Goal: Task Accomplishment & Management: Use online tool/utility

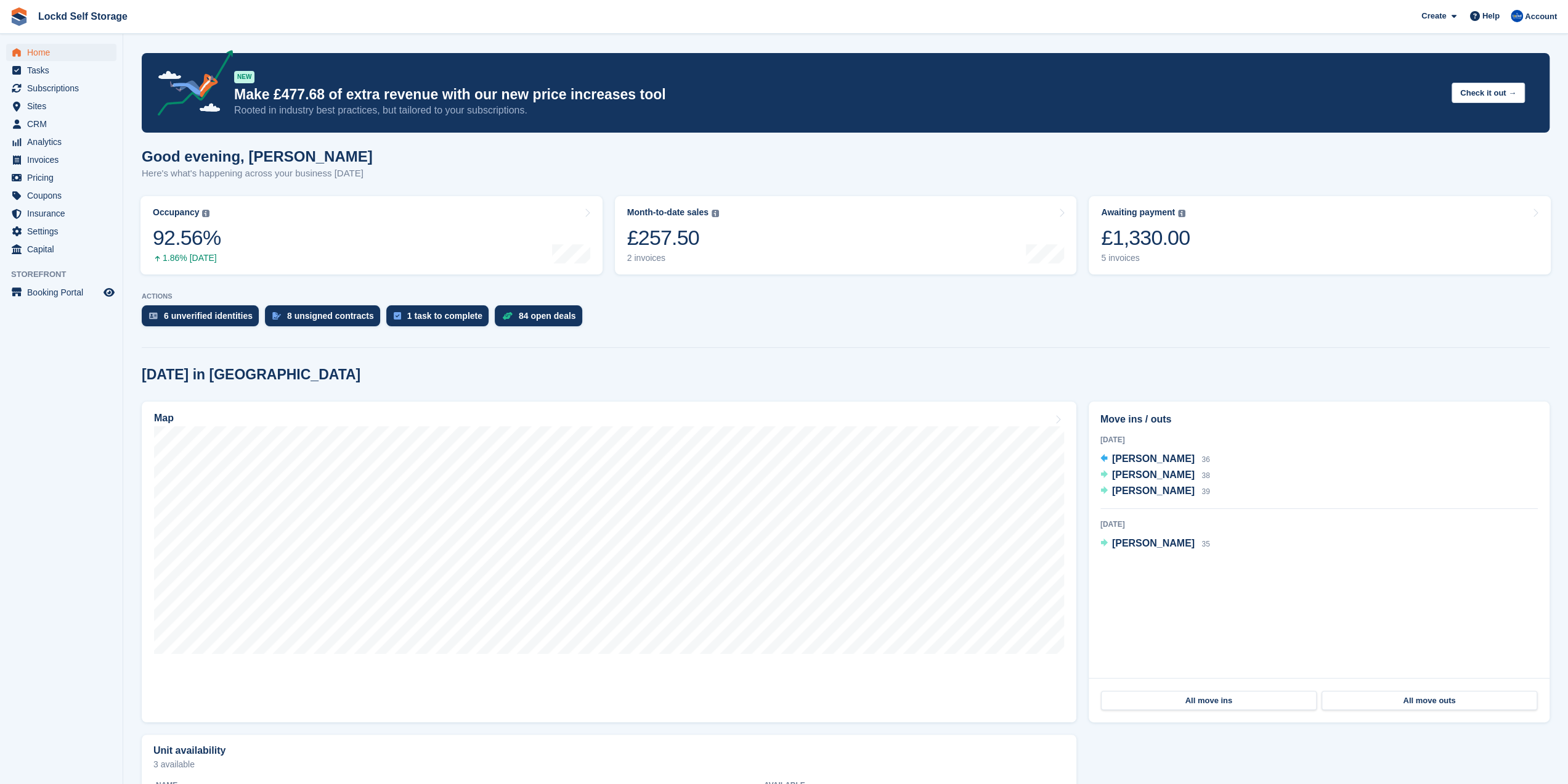
click at [645, 288] on section "NEW Make £477.68 of extra revenue with our new price increases tool Rooted in i…" at bounding box center [846, 470] width 1445 height 940
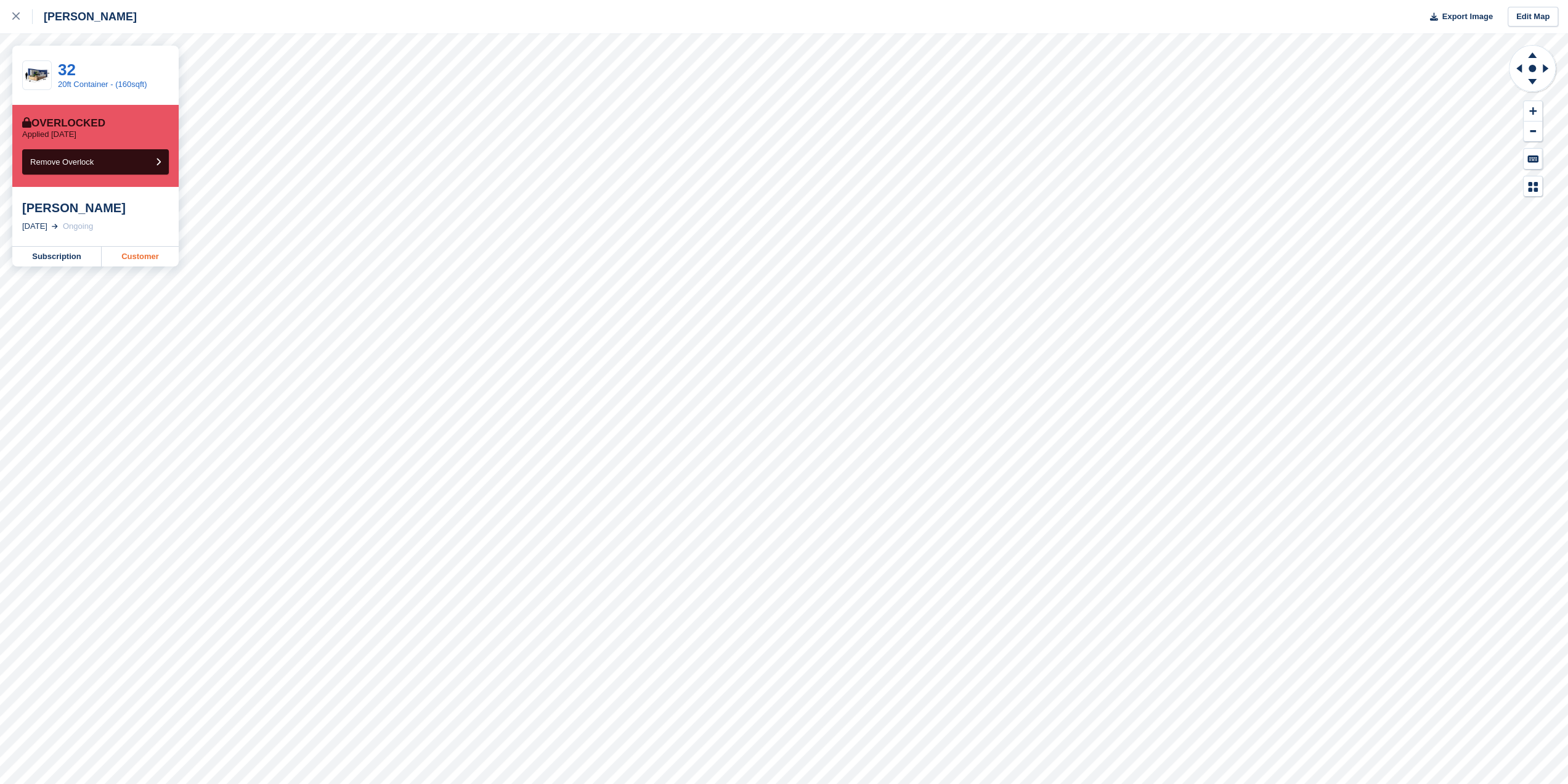
click at [153, 261] on link "Customer" at bounding box center [140, 257] width 77 height 20
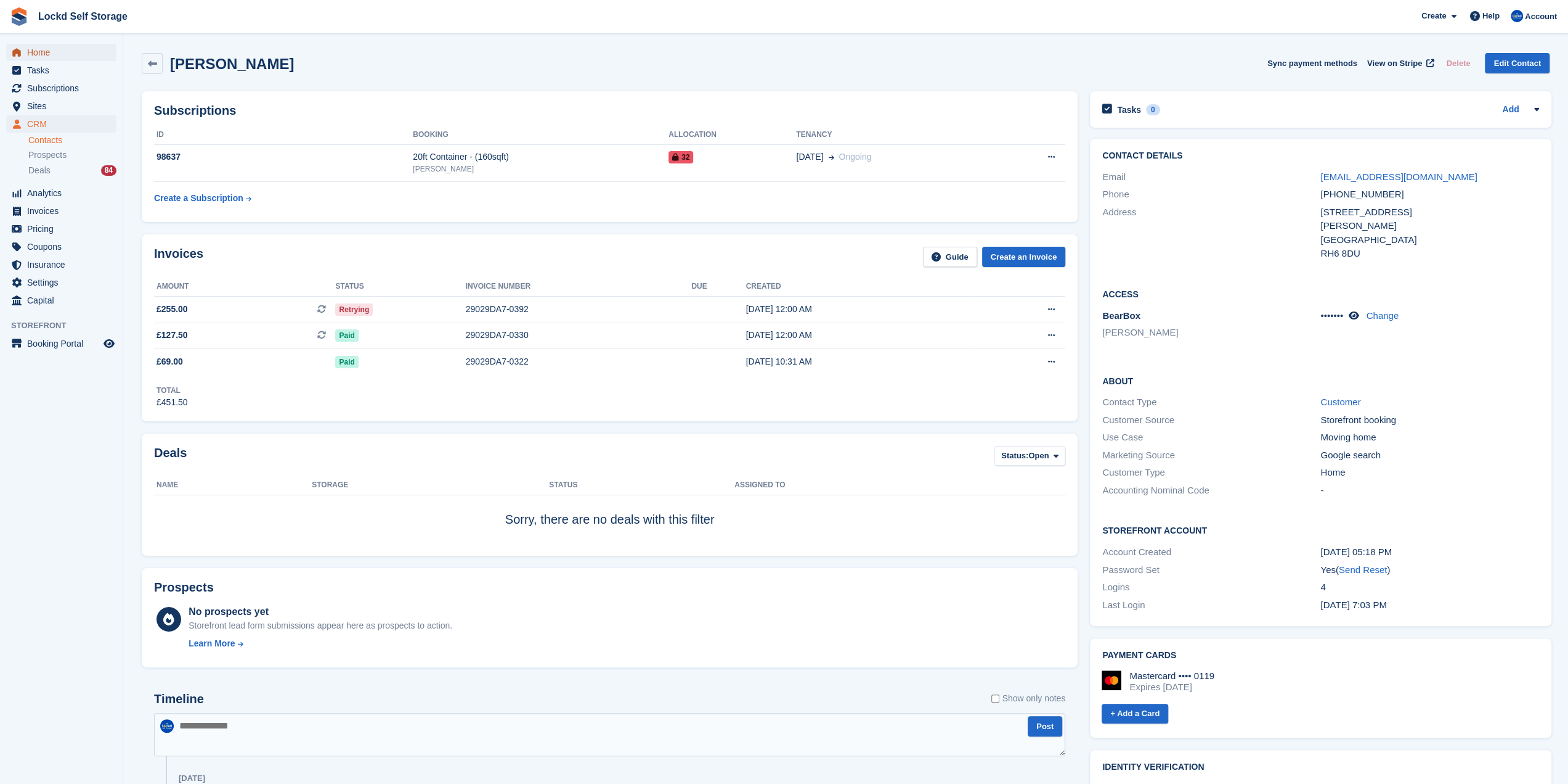
click at [55, 51] on span "Home" at bounding box center [64, 51] width 74 height 17
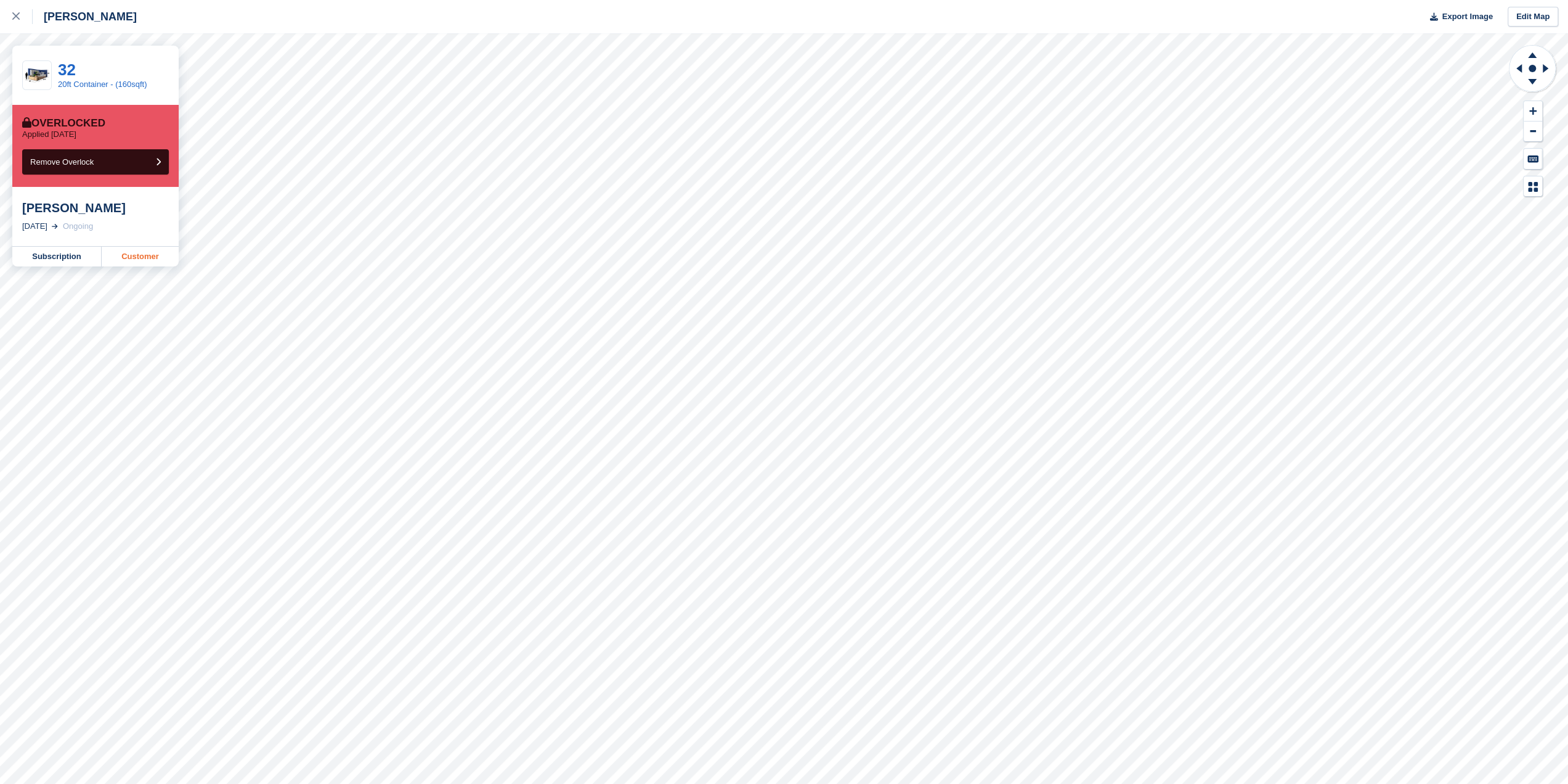
click at [143, 263] on link "Customer" at bounding box center [140, 257] width 77 height 20
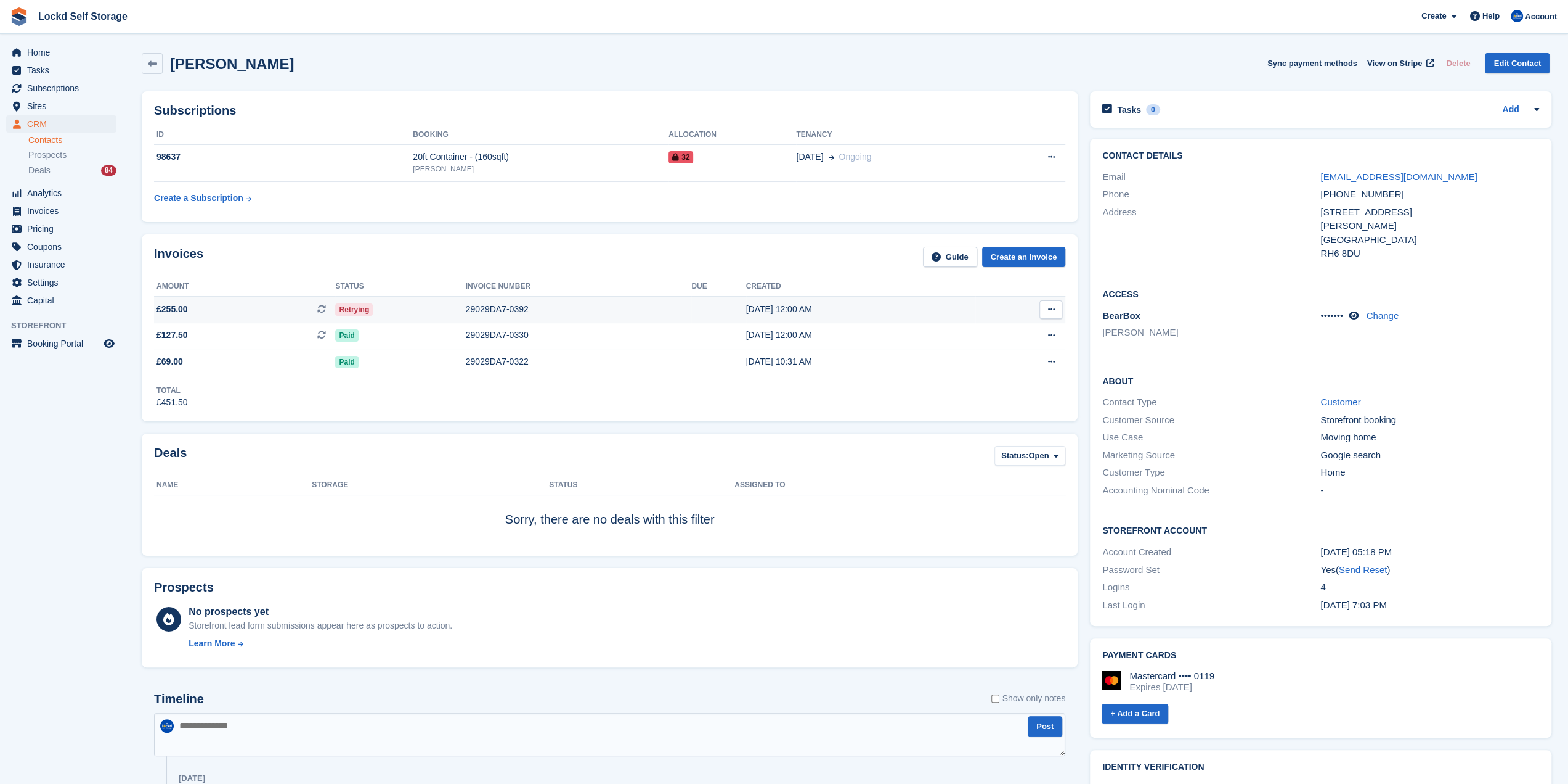
click at [492, 309] on div "29029DA7-0392" at bounding box center [579, 309] width 227 height 13
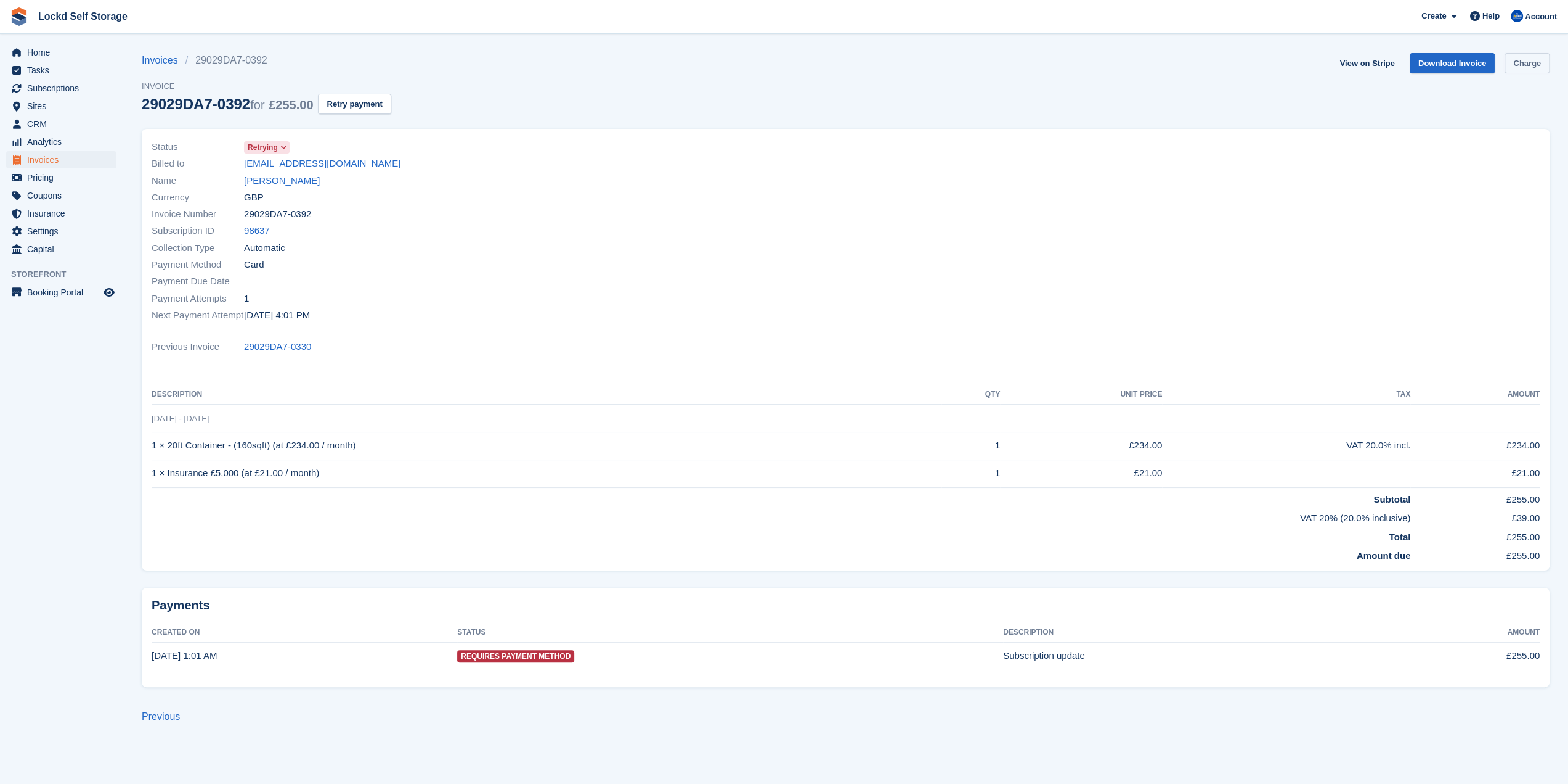
click at [1511, 62] on link "Charge" at bounding box center [1527, 63] width 45 height 21
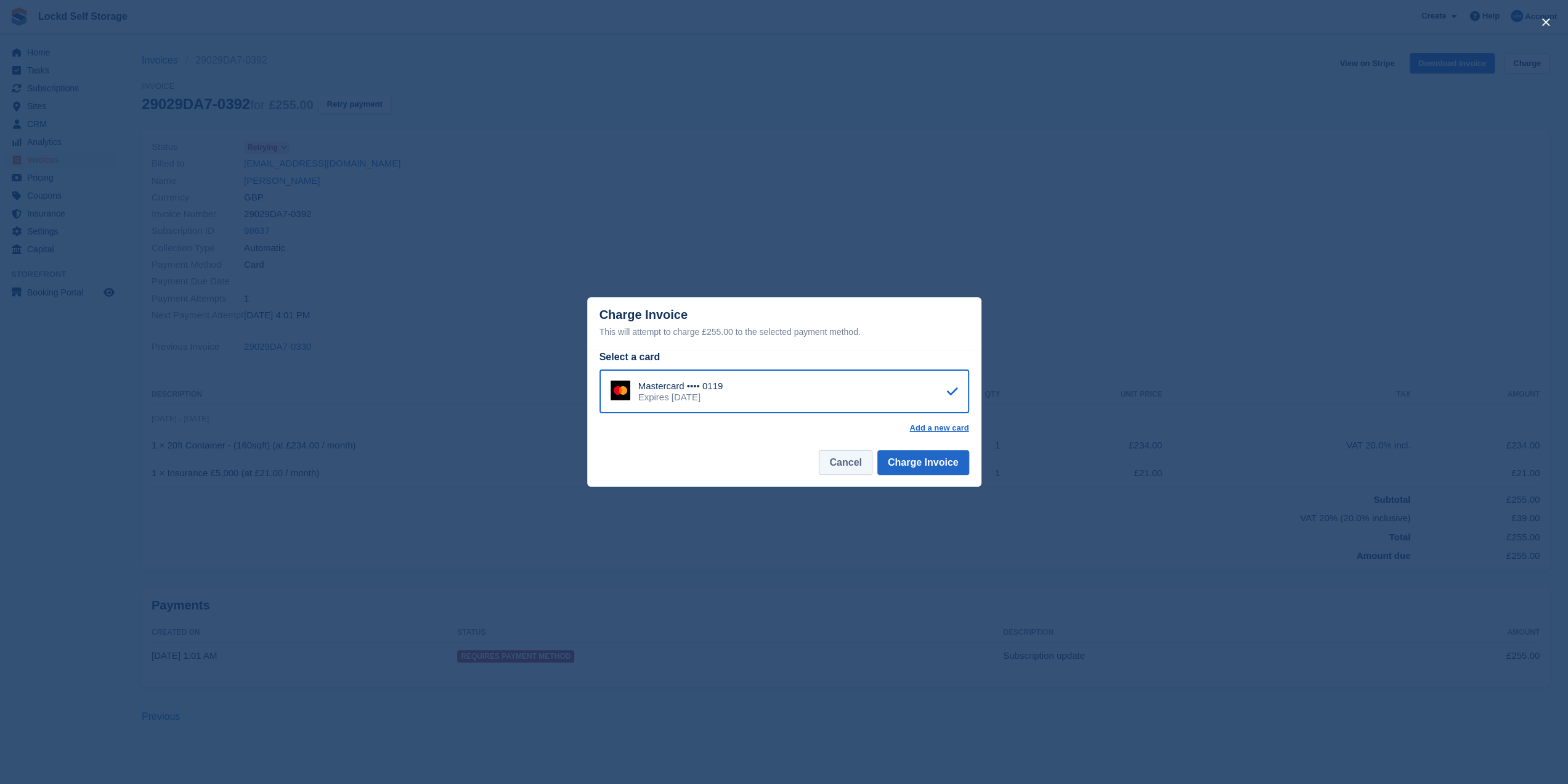
click at [848, 471] on button "Cancel" at bounding box center [845, 462] width 53 height 24
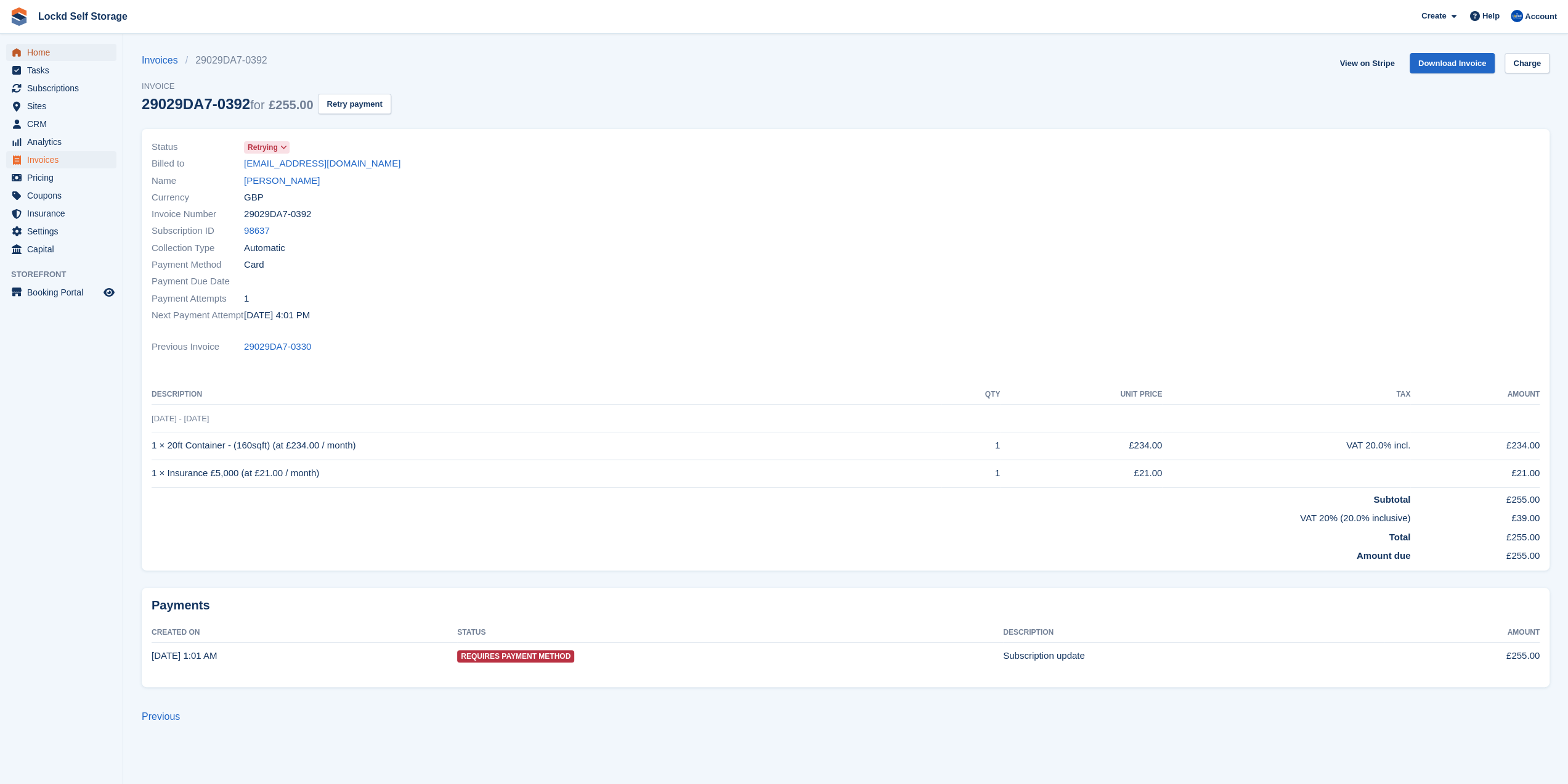
click at [24, 60] on link "Home" at bounding box center [61, 51] width 110 height 17
